Goal: Find specific page/section: Find specific page/section

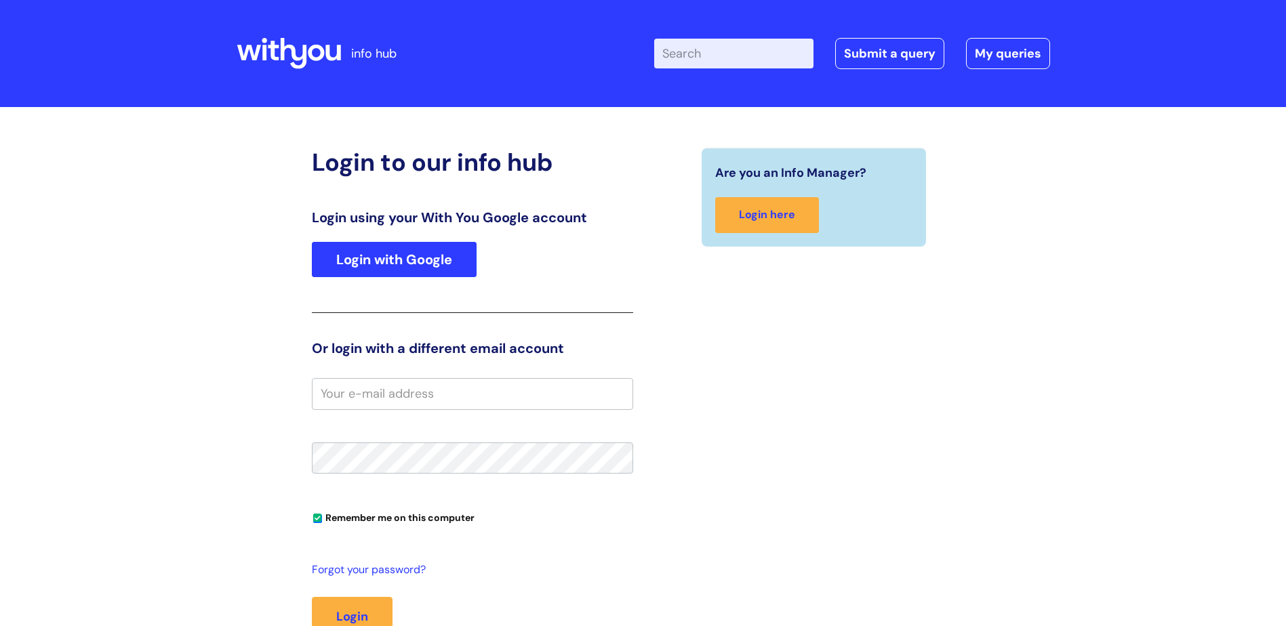
type input "s.mcgrath"
click at [438, 256] on link "Login with Google" at bounding box center [394, 259] width 165 height 35
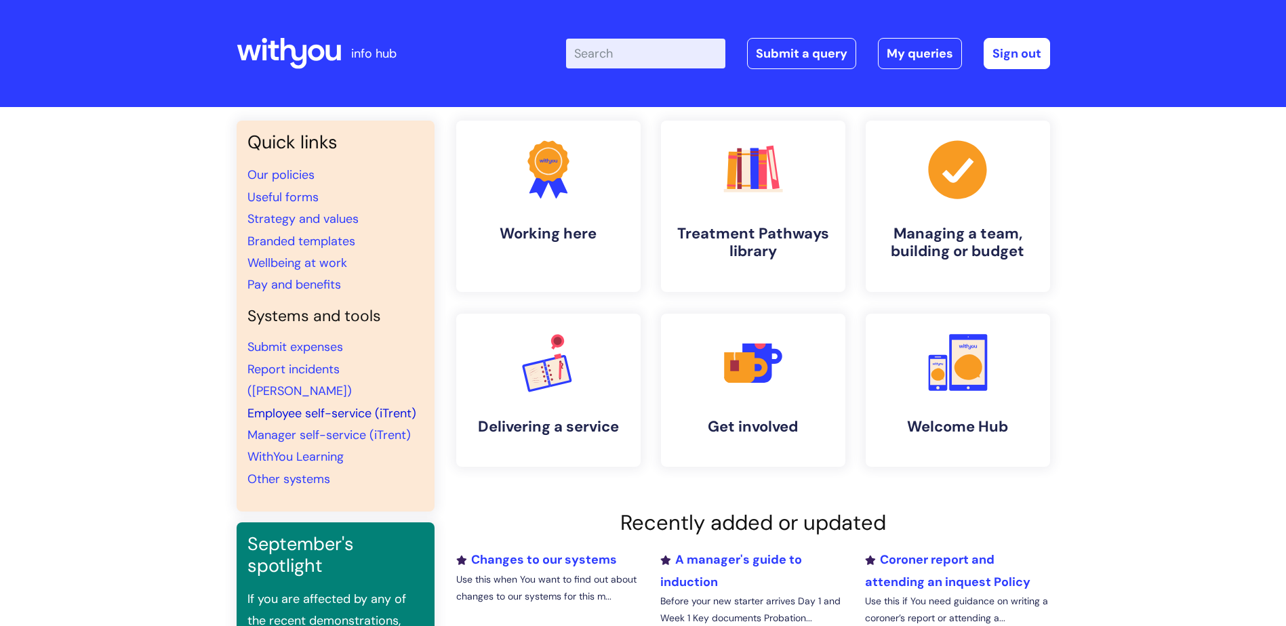
click at [354, 405] on link "Employee self-service (iTrent)" at bounding box center [331, 413] width 169 height 16
